Goal: Task Accomplishment & Management: Manage account settings

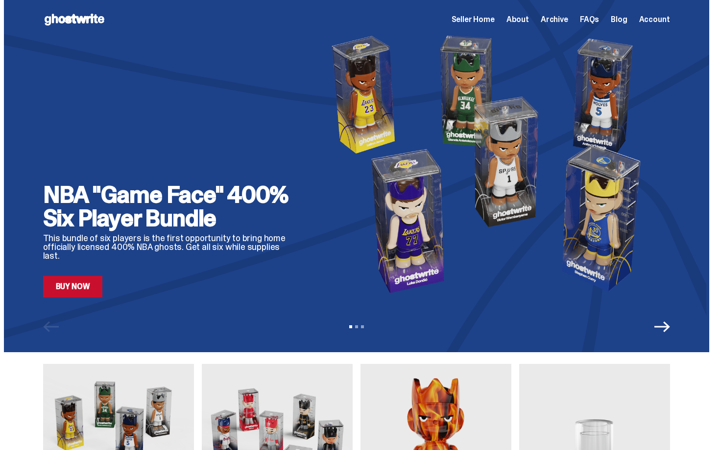
click at [486, 20] on span "Seller Home" at bounding box center [472, 20] width 43 height 8
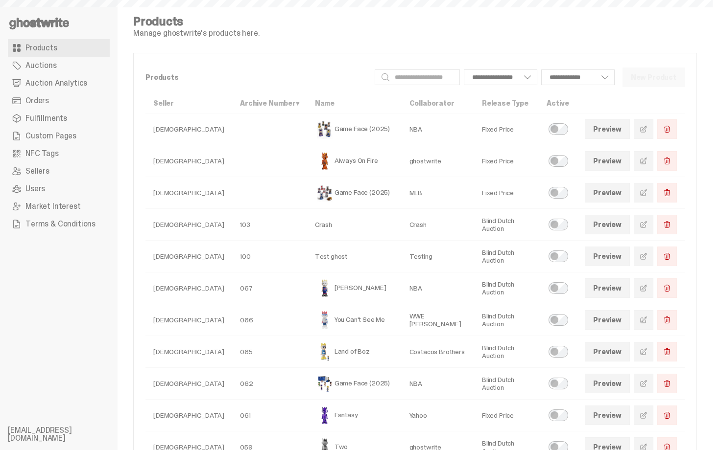
select select
click at [67, 90] on link "Auction Analytics" at bounding box center [59, 83] width 102 height 18
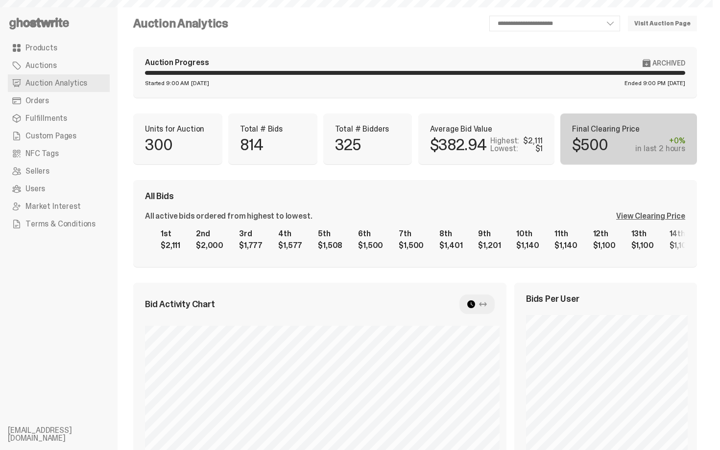
click at [67, 99] on link "Orders" at bounding box center [59, 101] width 102 height 18
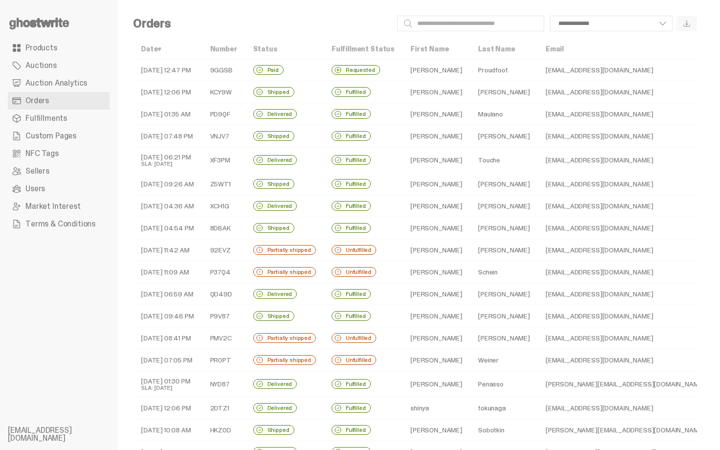
click at [250, 26] on div "**********" at bounding box center [438, 24] width 518 height 16
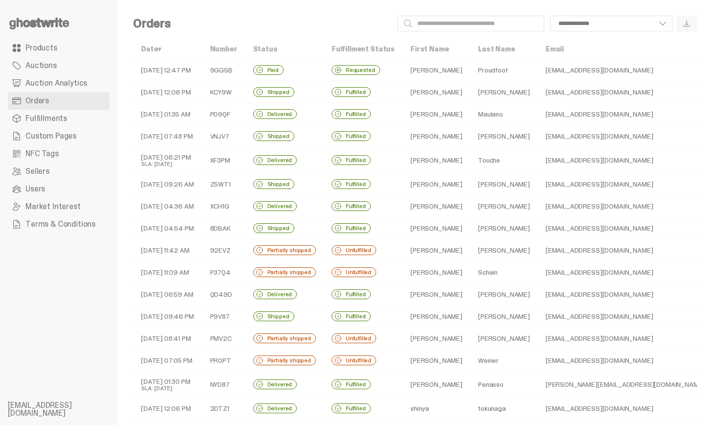
click at [188, 159] on td "09-24-25 06:21 PM SLA: 09-26-25" at bounding box center [167, 160] width 69 height 26
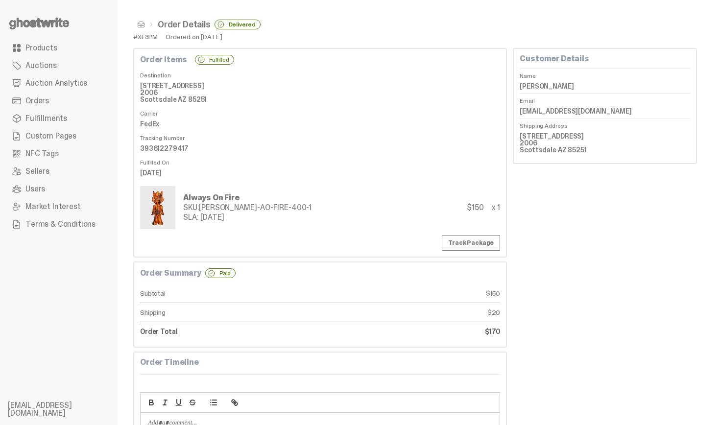
click at [423, 41] on div "Order Details Delivered #XF3PM Ordered on Sep 24, 2025 Order Items Fulfilled De…" at bounding box center [414, 352] width 595 height 704
click at [143, 23] on span at bounding box center [141, 25] width 8 height 8
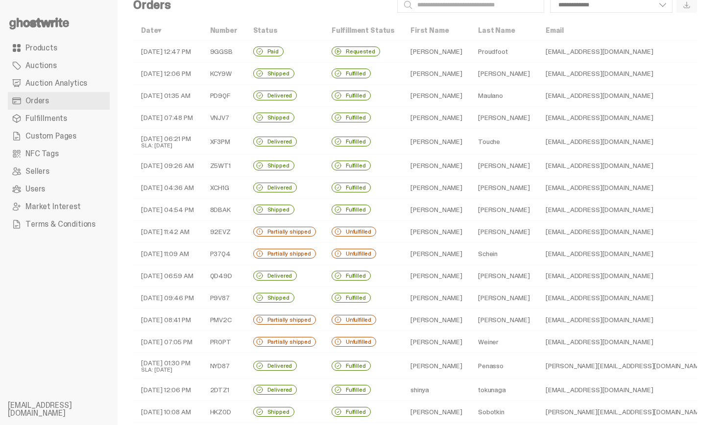
scroll to position [20, 0]
drag, startPoint x: 136, startPoint y: 140, endPoint x: 138, endPoint y: 128, distance: 11.4
click at [140, 130] on td "09-24-25 06:21 PM SLA: 09-26-25" at bounding box center [167, 141] width 69 height 26
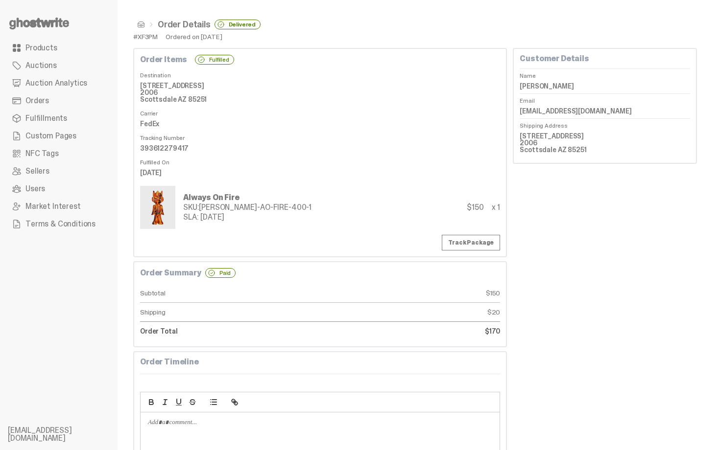
click at [256, 149] on dd "393612279417" at bounding box center [320, 148] width 360 height 15
click at [34, 97] on span "Orders" at bounding box center [36, 101] width 23 height 8
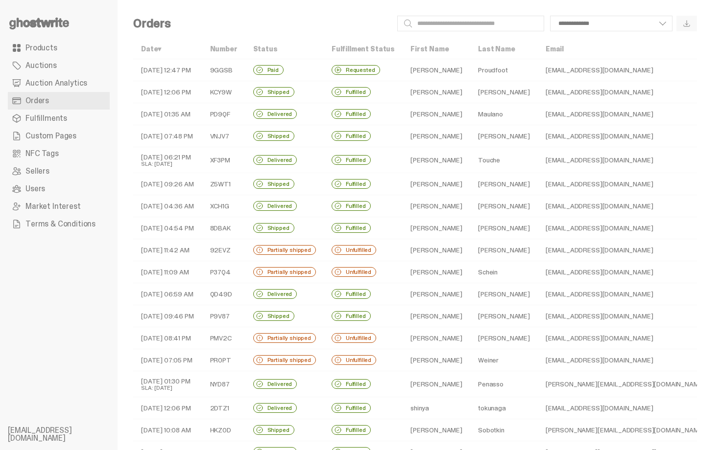
click at [33, 80] on span "Auction Analytics" at bounding box center [56, 83] width 62 height 8
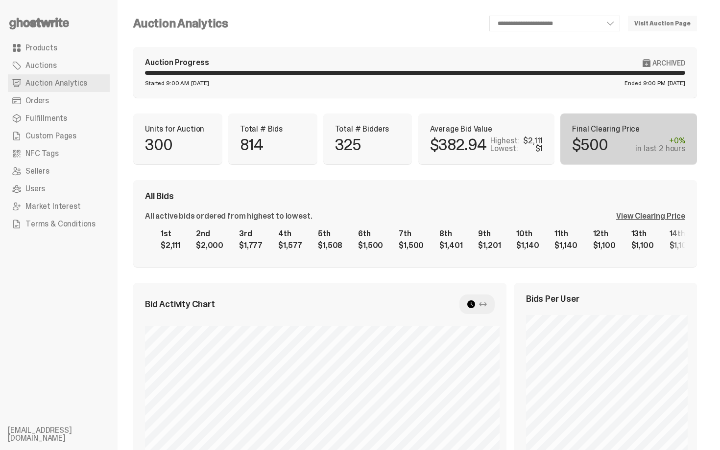
click at [69, 51] on link "Products" at bounding box center [59, 48] width 102 height 18
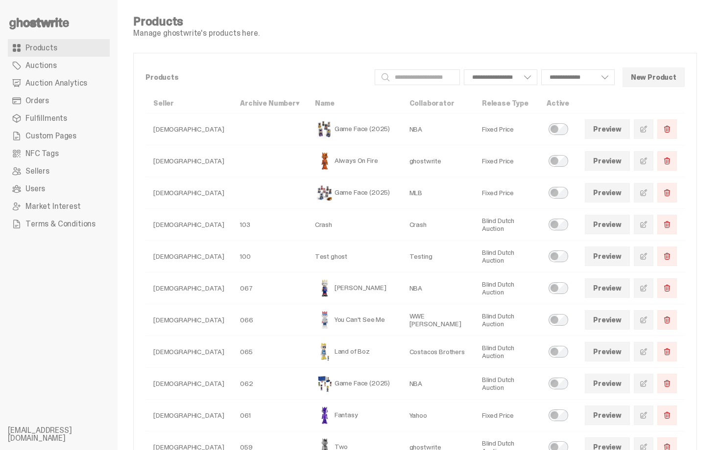
click at [65, 176] on link "Sellers" at bounding box center [59, 172] width 102 height 18
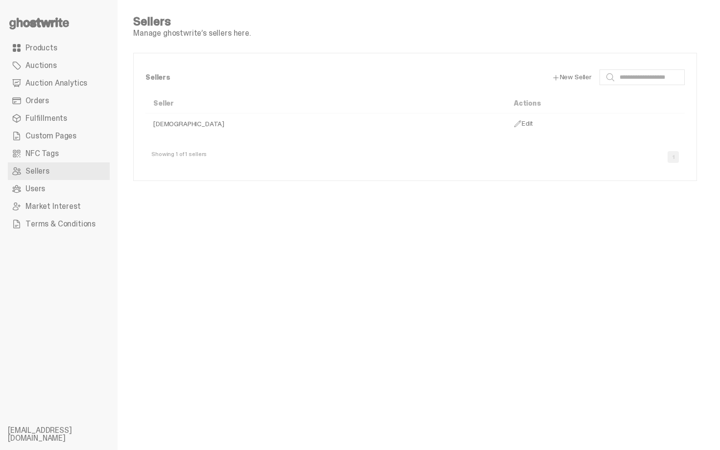
click at [63, 157] on link "NFC Tags" at bounding box center [59, 154] width 102 height 18
